Goal: Information Seeking & Learning: Learn about a topic

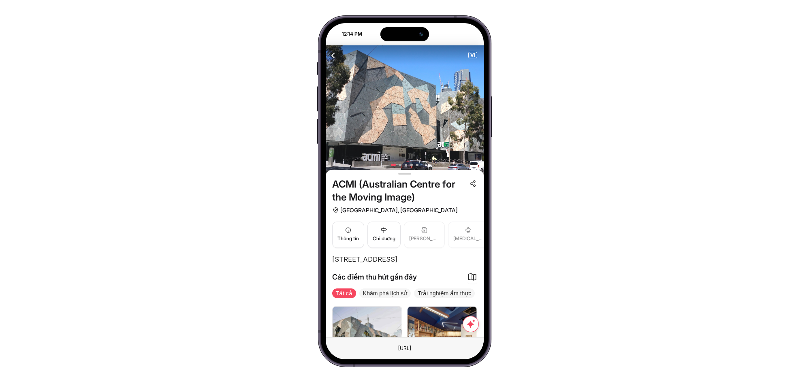
scroll to position [81, 0]
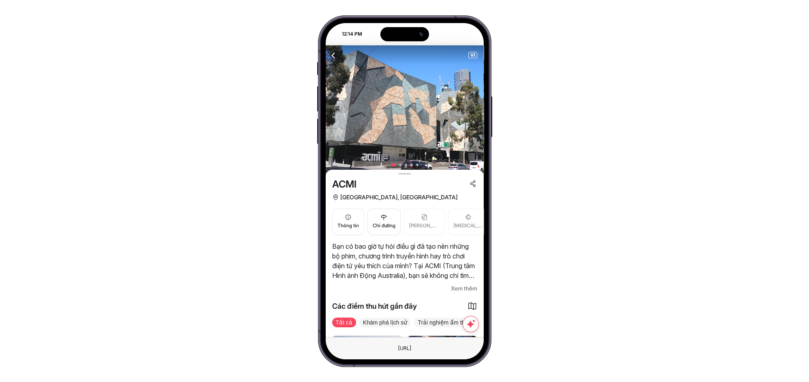
scroll to position [60, 0]
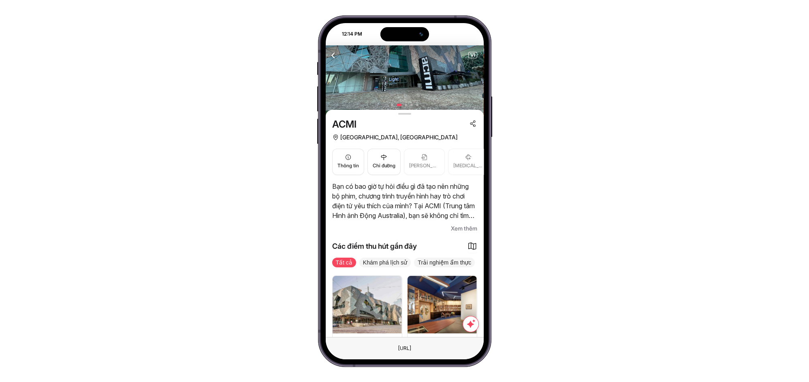
click at [461, 227] on span "Xem thêm" at bounding box center [464, 229] width 26 height 10
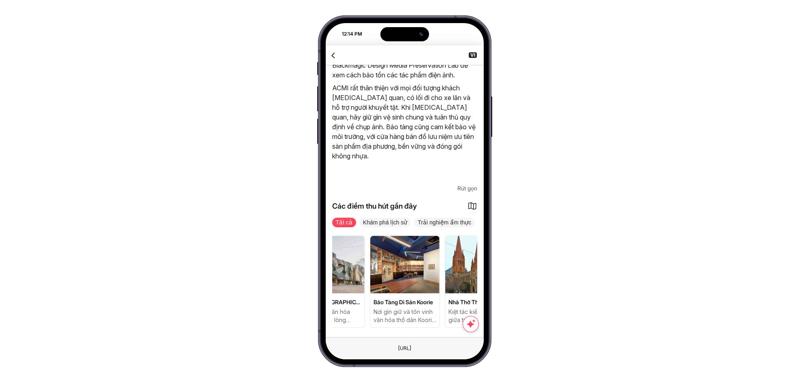
scroll to position [0, 19]
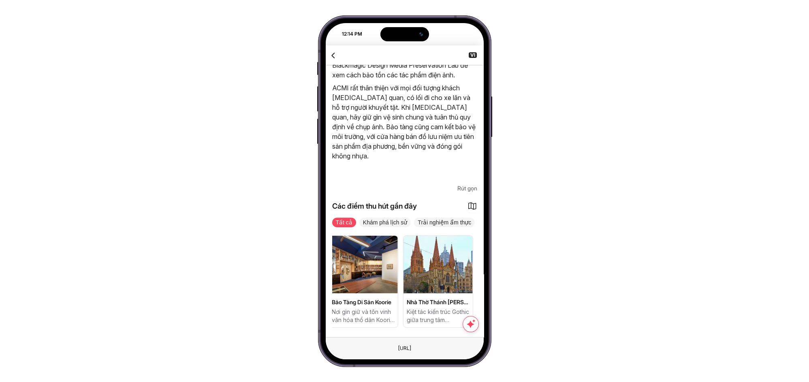
drag, startPoint x: 430, startPoint y: 271, endPoint x: 390, endPoint y: 279, distance: 40.5
click at [390, 279] on img at bounding box center [362, 265] width 69 height 58
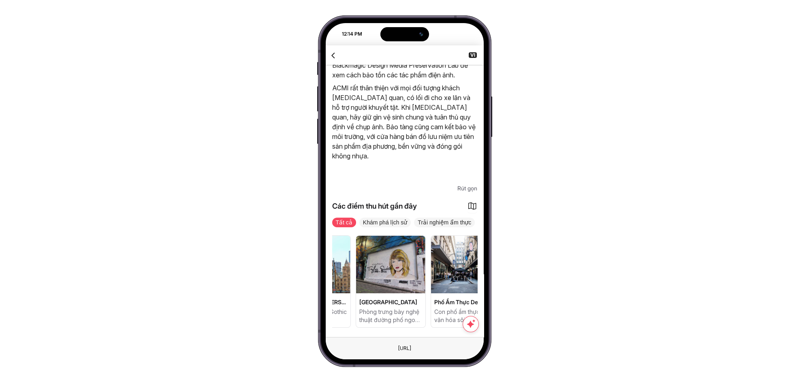
drag, startPoint x: 437, startPoint y: 283, endPoint x: 385, endPoint y: 291, distance: 52.4
click at [276, 291] on div "Quảng Trường Federation Biểu tượng văn hóa hiện đại giữa lòng Melbourne Bảo Tàn…" at bounding box center [203, 281] width 145 height 92
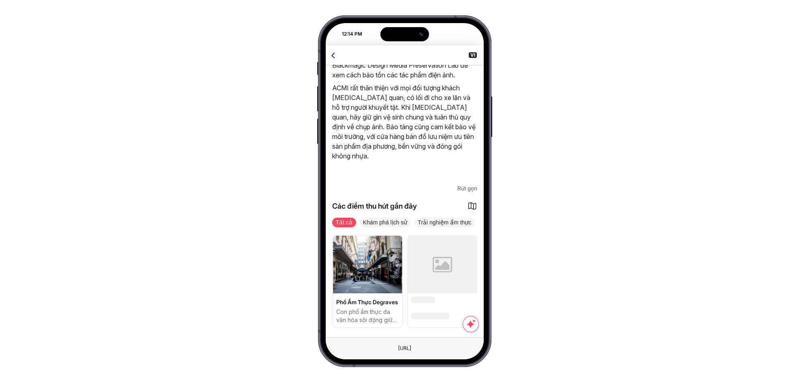
drag, startPoint x: 401, startPoint y: 296, endPoint x: 384, endPoint y: 298, distance: 16.8
click at [384, 298] on div "Phố Ẩm Thực Degraves Con phố ẩm thực đa văn hóa sôi động giữa lòng Melbourne" at bounding box center [368, 281] width 70 height 92
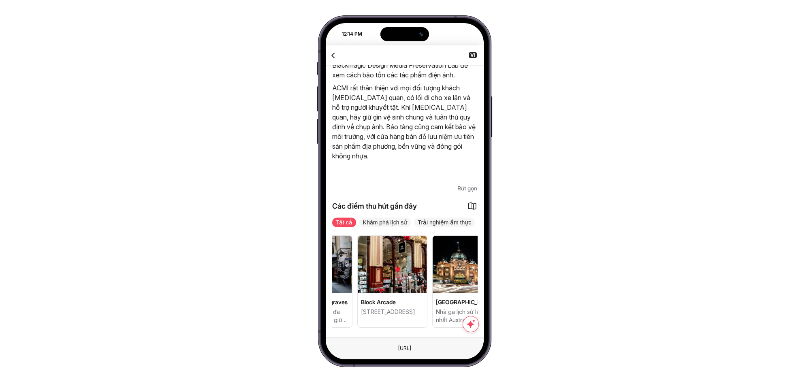
scroll to position [0, 382]
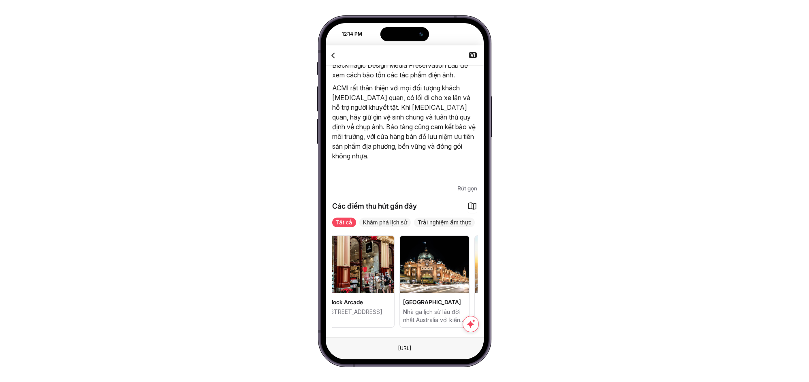
drag, startPoint x: 450, startPoint y: 281, endPoint x: 408, endPoint y: 288, distance: 41.9
click at [95, 288] on div "Quảng Trường Federation Biểu tượng văn hóa hiện đại giữa lòng Melbourne Bảo Tàn…" at bounding box center [22, 281] width 145 height 92
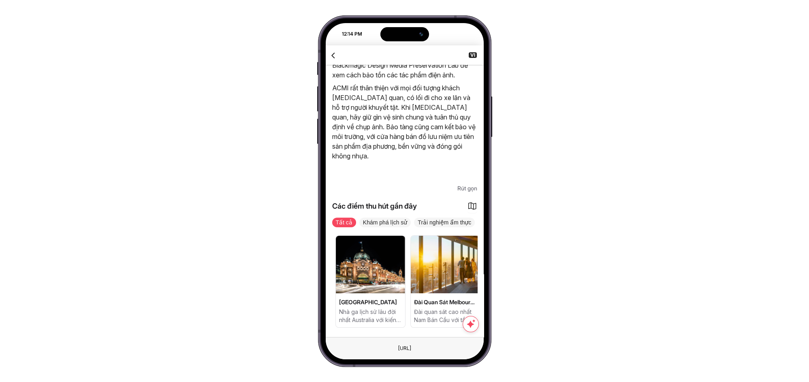
drag, startPoint x: 443, startPoint y: 279, endPoint x: 411, endPoint y: 282, distance: 31.7
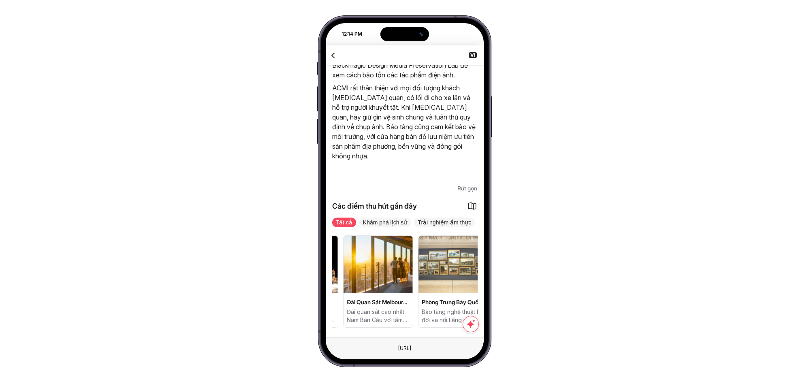
drag, startPoint x: 438, startPoint y: 280, endPoint x: 405, endPoint y: 285, distance: 33.5
click at [405, 285] on img at bounding box center [377, 265] width 69 height 58
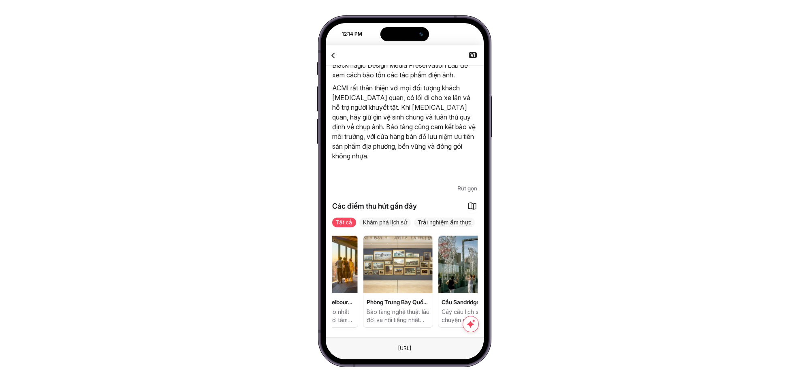
drag, startPoint x: 420, startPoint y: 284, endPoint x: 401, endPoint y: 287, distance: 19.6
click at [401, 287] on img at bounding box center [397, 265] width 69 height 58
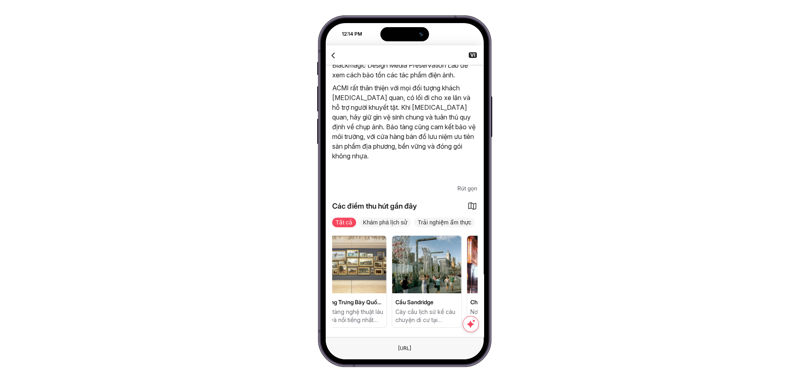
drag, startPoint x: 426, startPoint y: 284, endPoint x: 404, endPoint y: 288, distance: 23.0
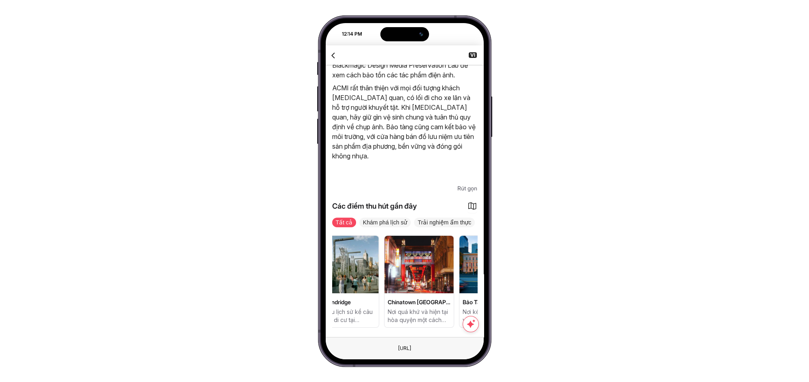
drag, startPoint x: 438, startPoint y: 286, endPoint x: 397, endPoint y: 291, distance: 41.6
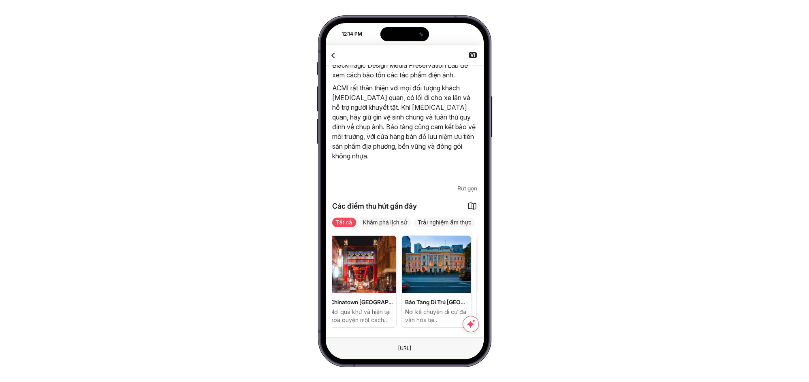
drag, startPoint x: 423, startPoint y: 285, endPoint x: 394, endPoint y: 290, distance: 29.3
click at [394, 290] on img at bounding box center [361, 265] width 69 height 58
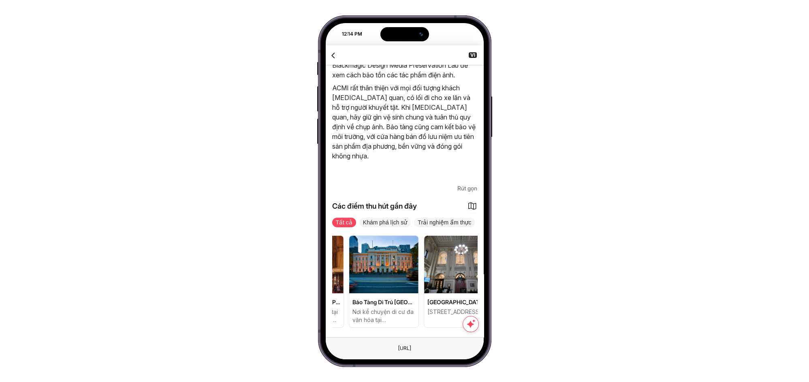
drag, startPoint x: 424, startPoint y: 288, endPoint x: 398, endPoint y: 290, distance: 26.4
click at [398, 290] on img at bounding box center [383, 265] width 69 height 58
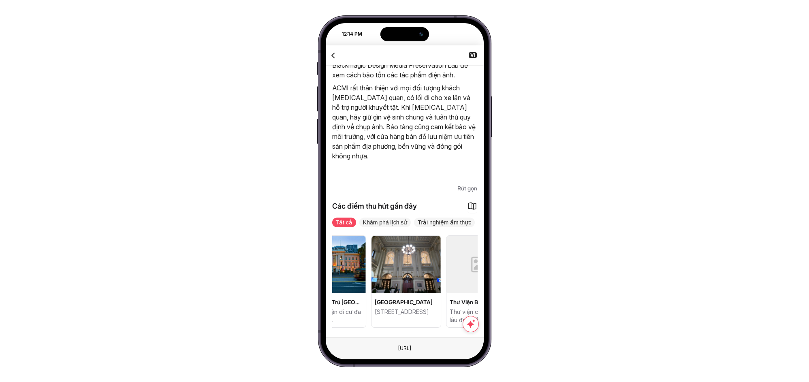
drag, startPoint x: 432, startPoint y: 288, endPoint x: 405, endPoint y: 292, distance: 27.1
click at [405, 292] on img at bounding box center [405, 265] width 69 height 58
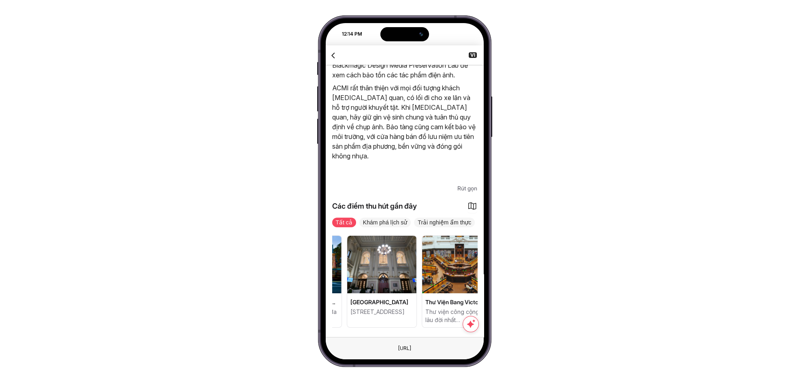
scroll to position [0, 893]
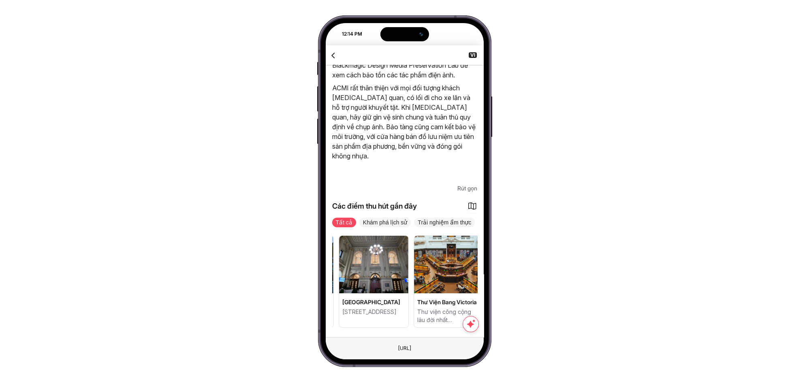
drag, startPoint x: 435, startPoint y: 290, endPoint x: 419, endPoint y: 292, distance: 16.0
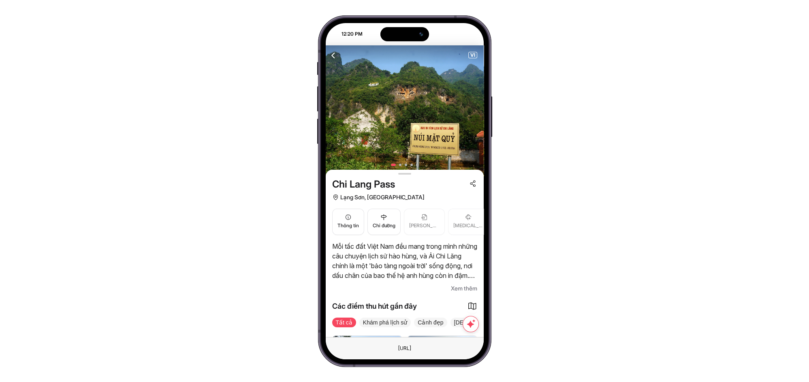
scroll to position [60, 0]
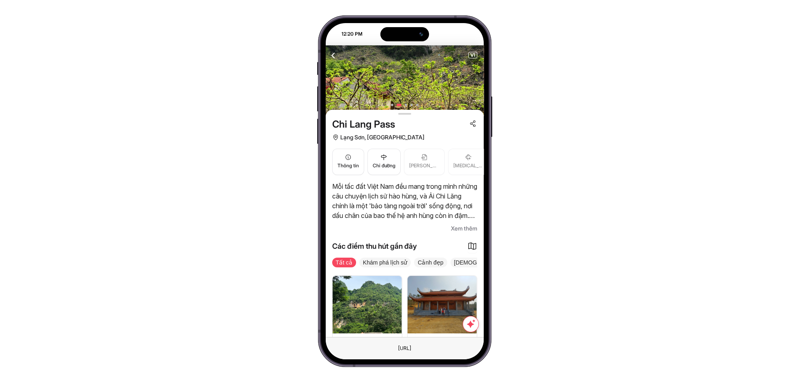
click at [463, 226] on span "Xem thêm" at bounding box center [464, 229] width 26 height 10
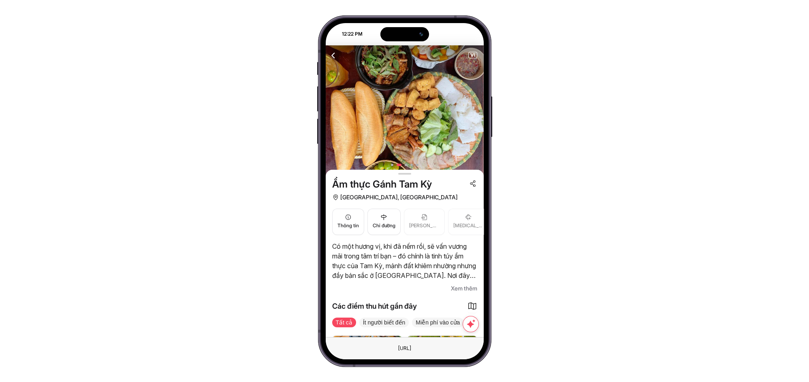
click at [447, 287] on div "Xem thêm" at bounding box center [404, 289] width 145 height 10
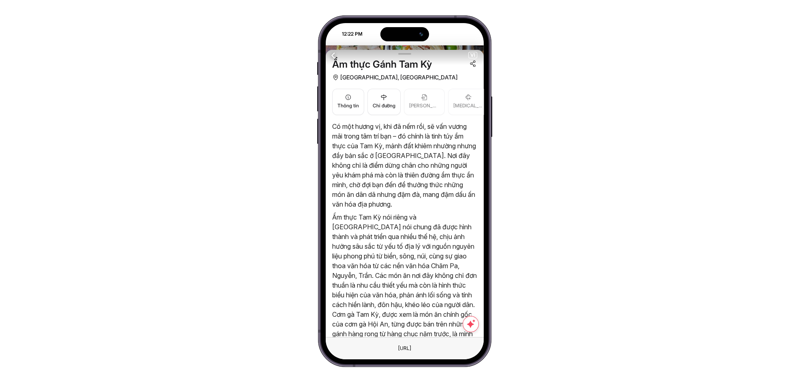
scroll to position [60, 0]
